Goal: Task Accomplishment & Management: Manage account settings

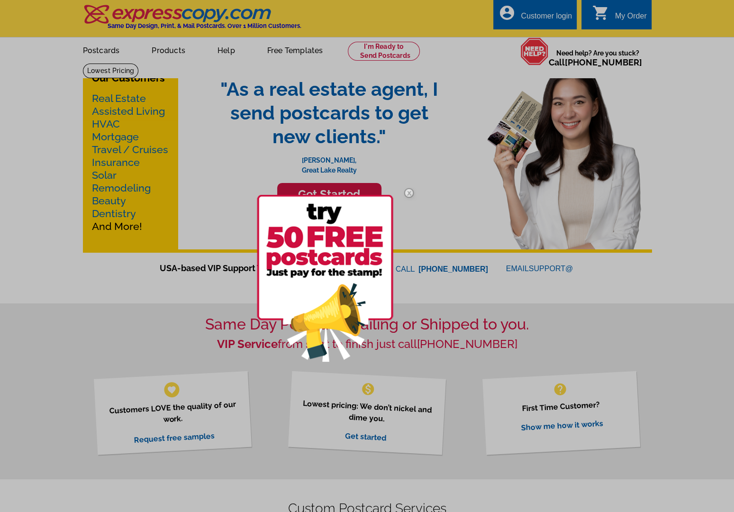
click at [408, 191] on img at bounding box center [408, 192] width 27 height 27
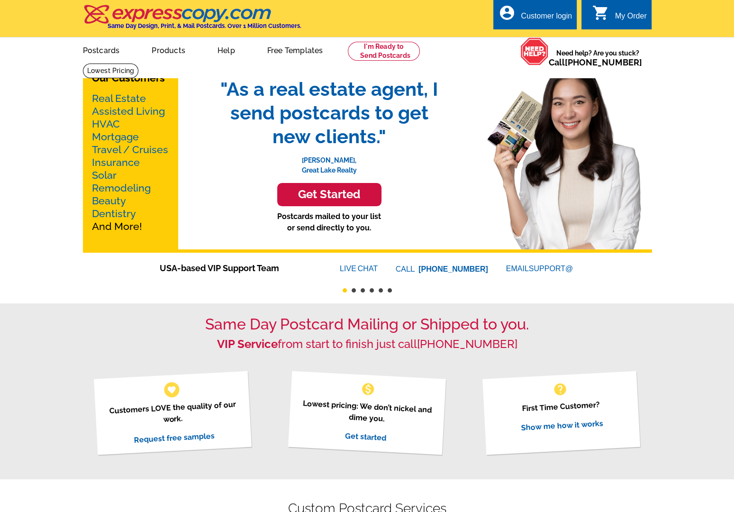
click at [568, 19] on div "Customer login" at bounding box center [546, 18] width 51 height 13
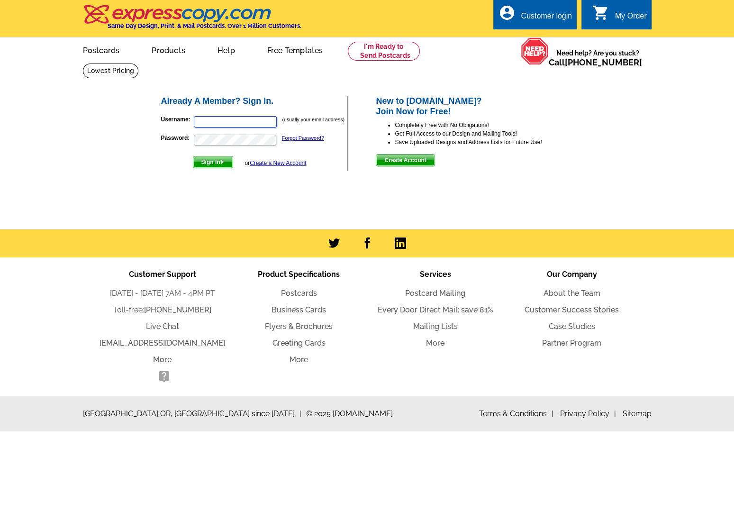
type input "[PERSON_NAME][EMAIL_ADDRESS][DOMAIN_NAME]"
click at [220, 161] on span "Sign In" at bounding box center [212, 161] width 39 height 11
